Goal: Complete application form

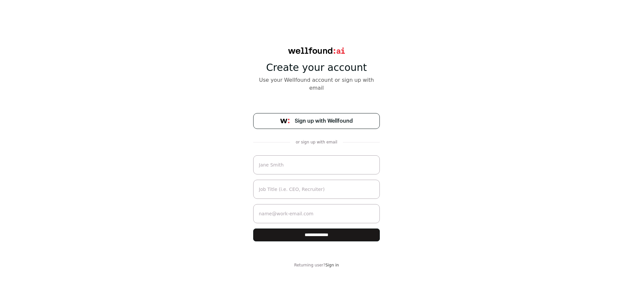
click at [313, 156] on input "text" at bounding box center [316, 164] width 127 height 19
type input "ARU S"
click at [310, 187] on input "text" at bounding box center [316, 189] width 127 height 19
click at [312, 217] on form "**********" at bounding box center [316, 198] width 127 height 86
click at [310, 210] on input "[EMAIL_ADDRESS][DOMAIN_NAME]" at bounding box center [316, 213] width 127 height 19
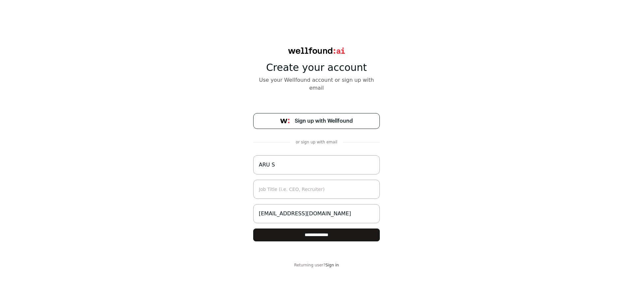
click at [321, 204] on input "[EMAIL_ADDRESS][DOMAIN_NAME]" at bounding box center [316, 213] width 127 height 19
type input "[EMAIL_ADDRESS][DOMAIN_NAME]"
click at [293, 155] on input "ARU S" at bounding box center [316, 164] width 127 height 19
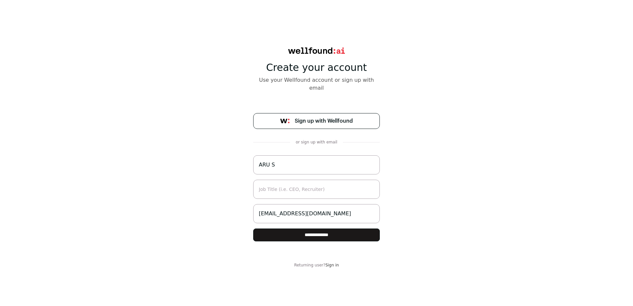
click at [293, 155] on input "ARU S" at bounding box center [316, 164] width 127 height 19
type input "Sreshta"
type input "Data Analyst"
click at [334, 228] on input "**********" at bounding box center [316, 234] width 127 height 13
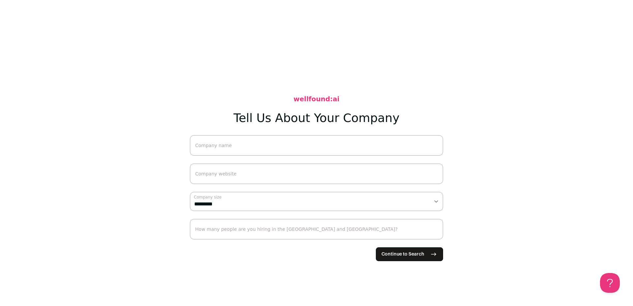
click at [356, 147] on input "Company name" at bounding box center [316, 145] width 253 height 20
click at [386, 255] on span "Continue to Search" at bounding box center [402, 254] width 43 height 7
click at [374, 172] on input "Company website" at bounding box center [316, 174] width 253 height 20
click at [305, 151] on input "Company name" at bounding box center [316, 145] width 253 height 20
type input "Intellisavvy LLC"
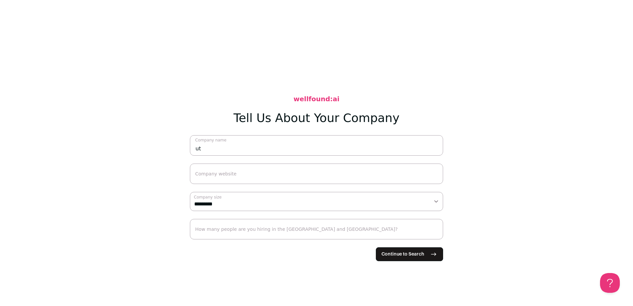
type input "u"
click at [249, 204] on select "**********" at bounding box center [316, 201] width 253 height 19
